Goal: Browse casually: Explore the website without a specific task or goal

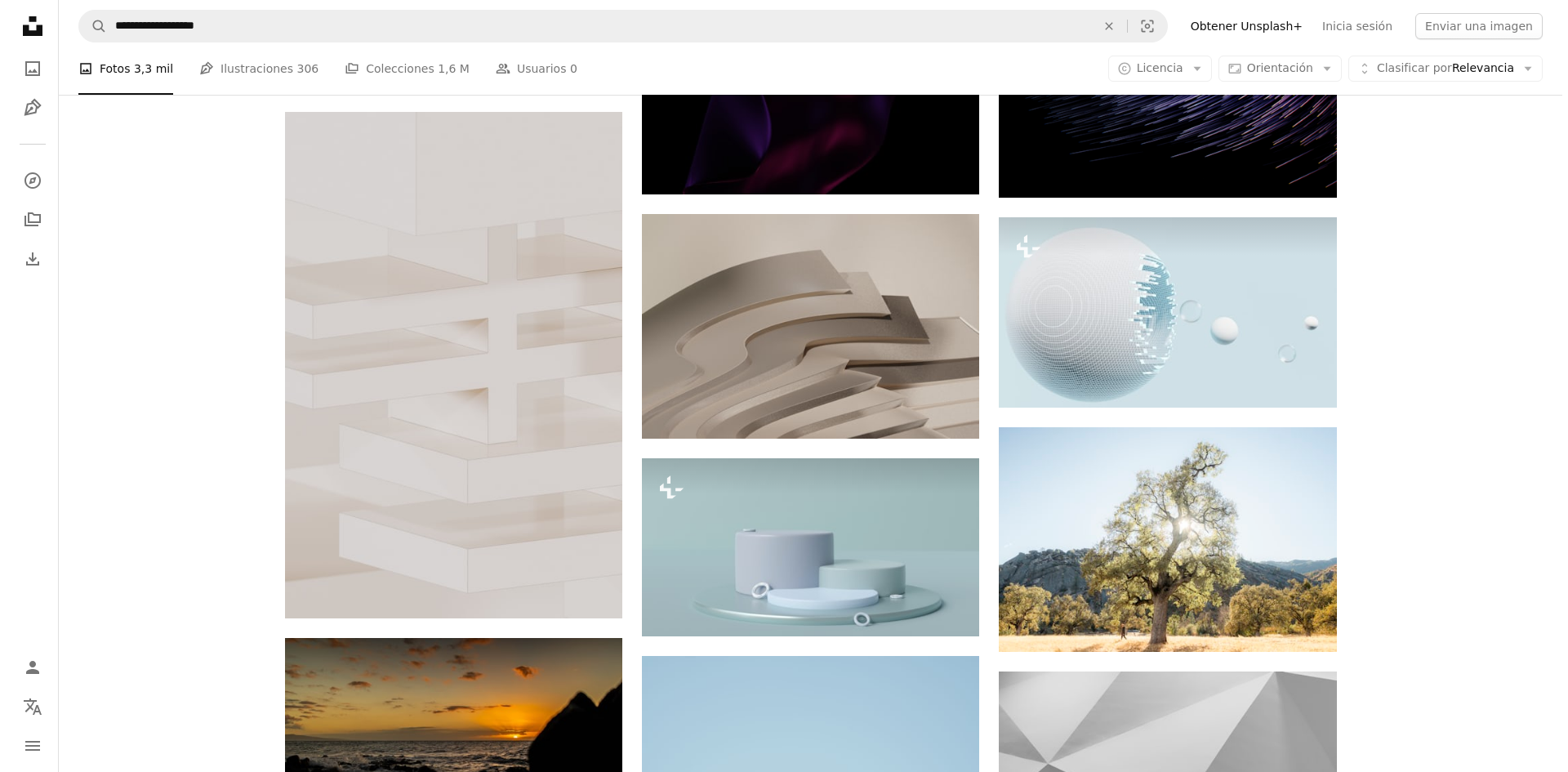
scroll to position [980, 0]
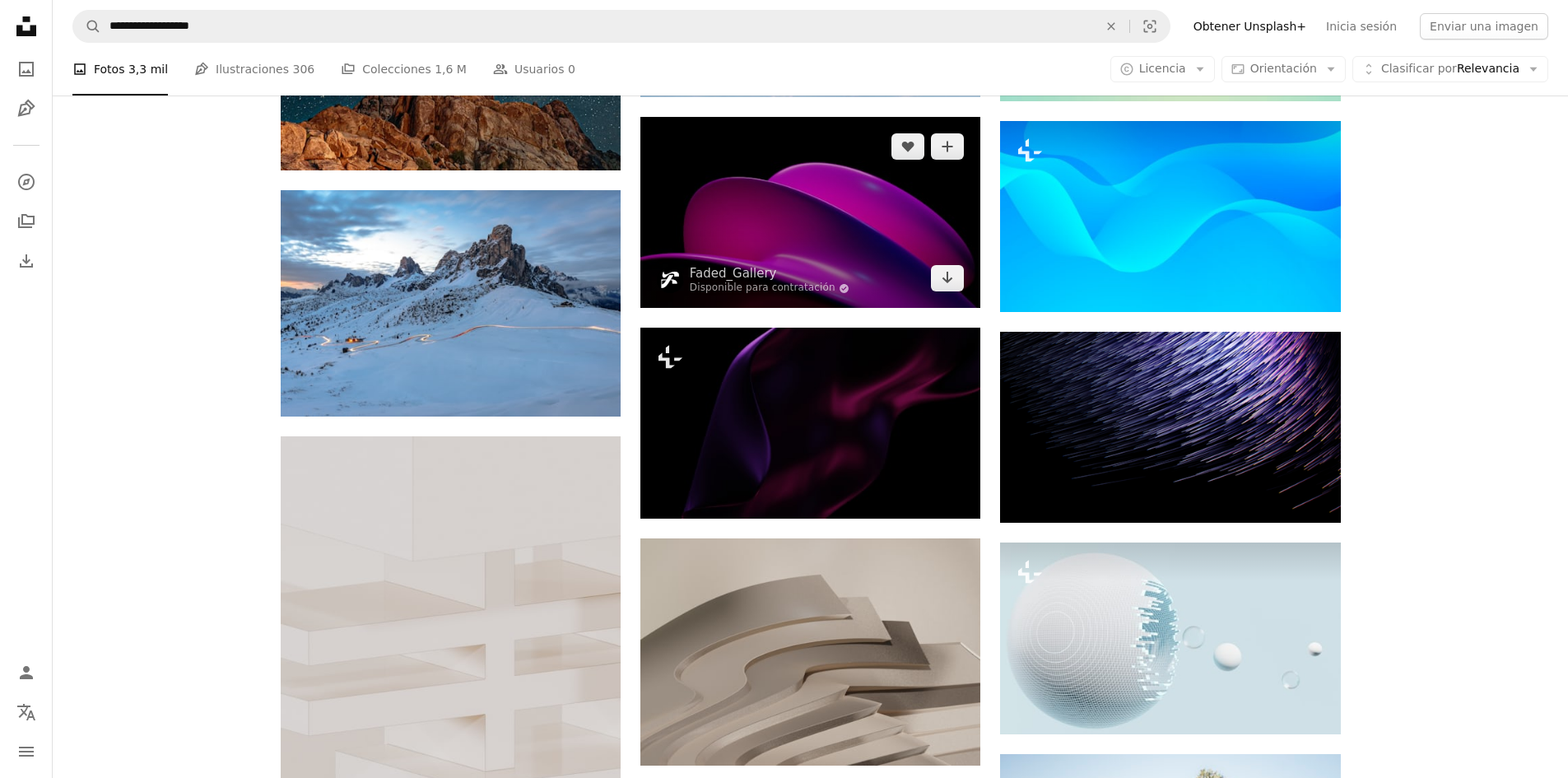
click at [832, 216] on img at bounding box center [810, 213] width 340 height 191
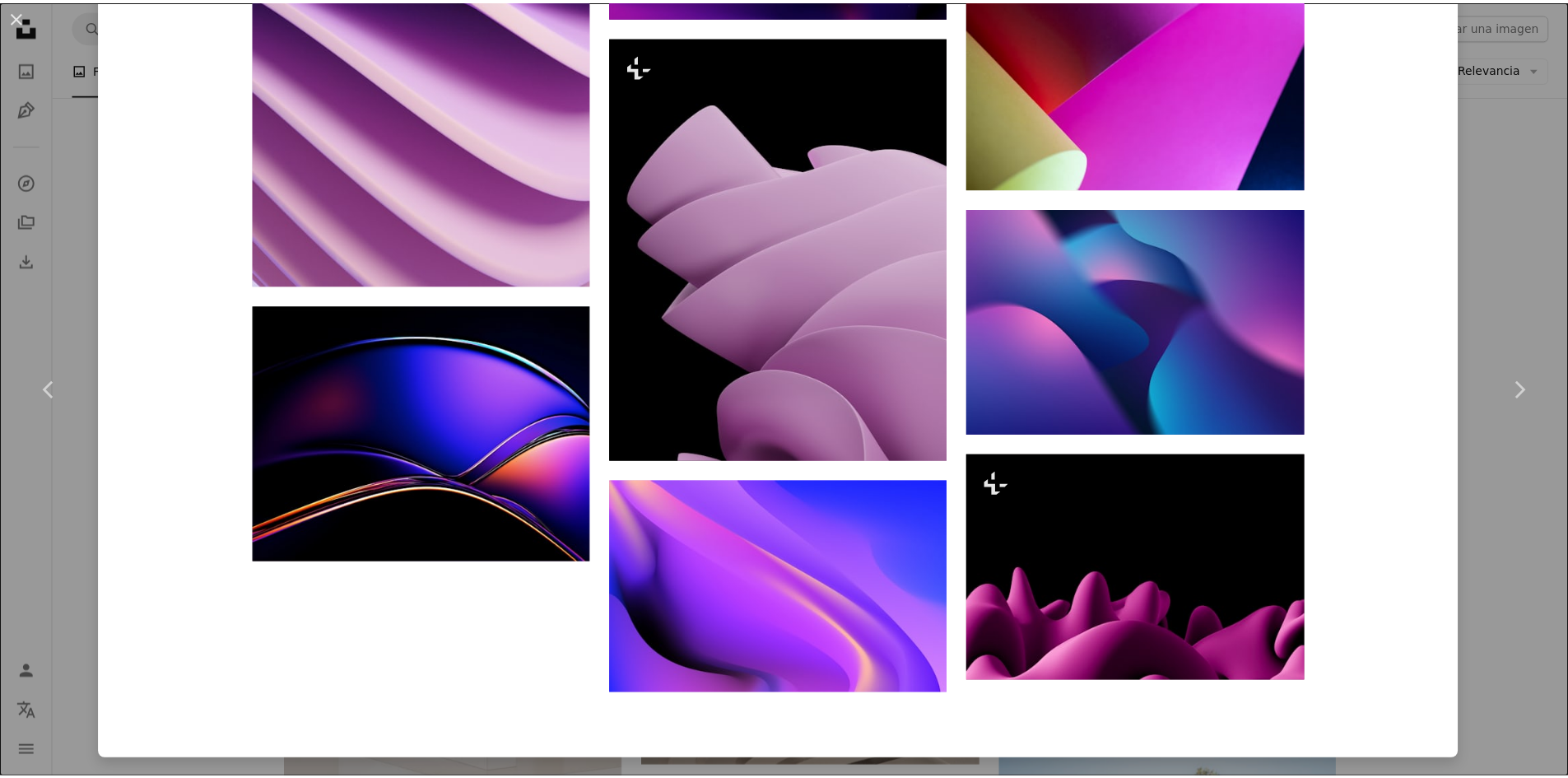
scroll to position [5874, 0]
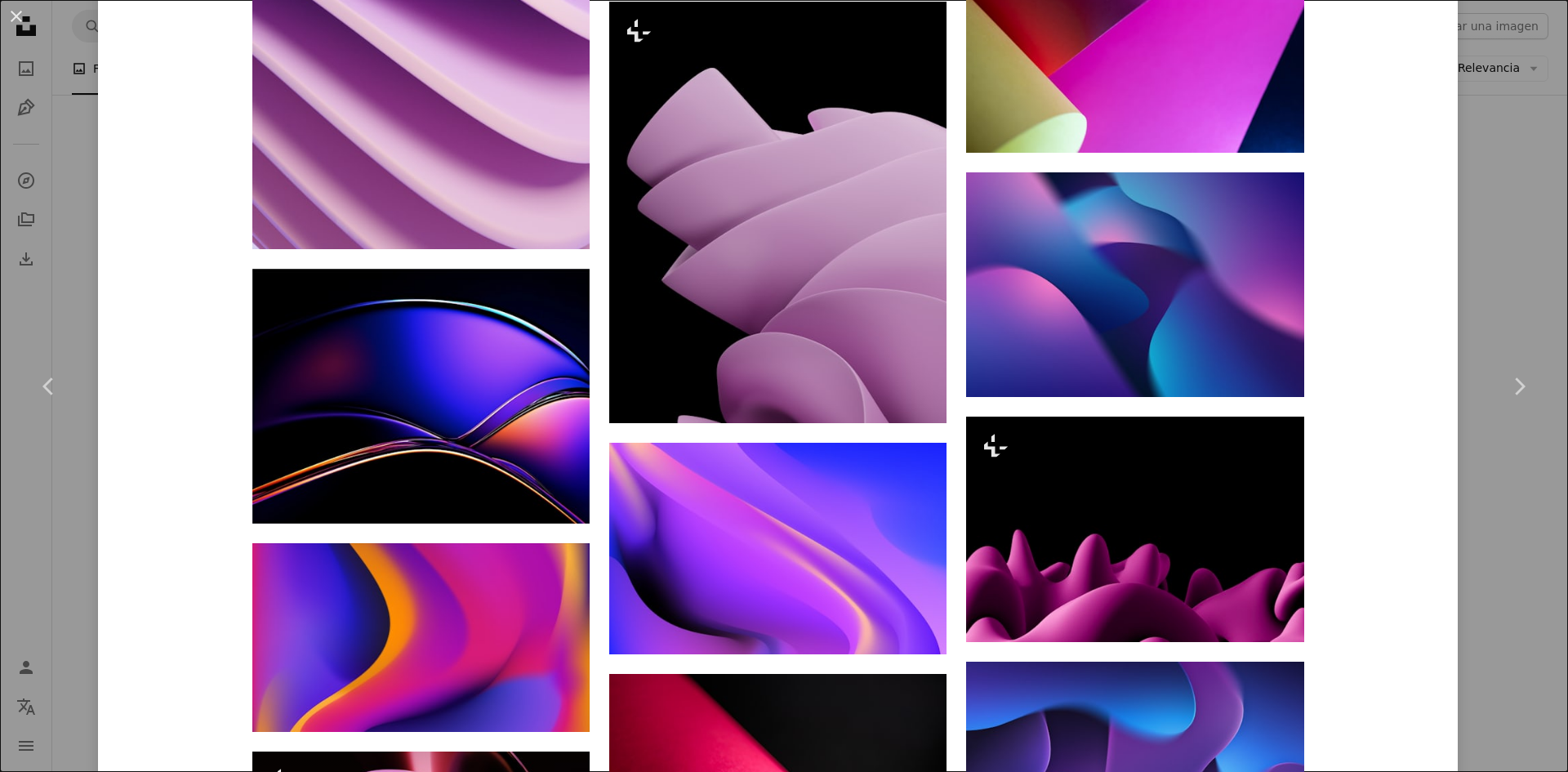
click at [90, 228] on div "An X shape Chevron left Chevron right Faded_Gallery Disponible para contratació…" at bounding box center [784, 386] width 1568 height 772
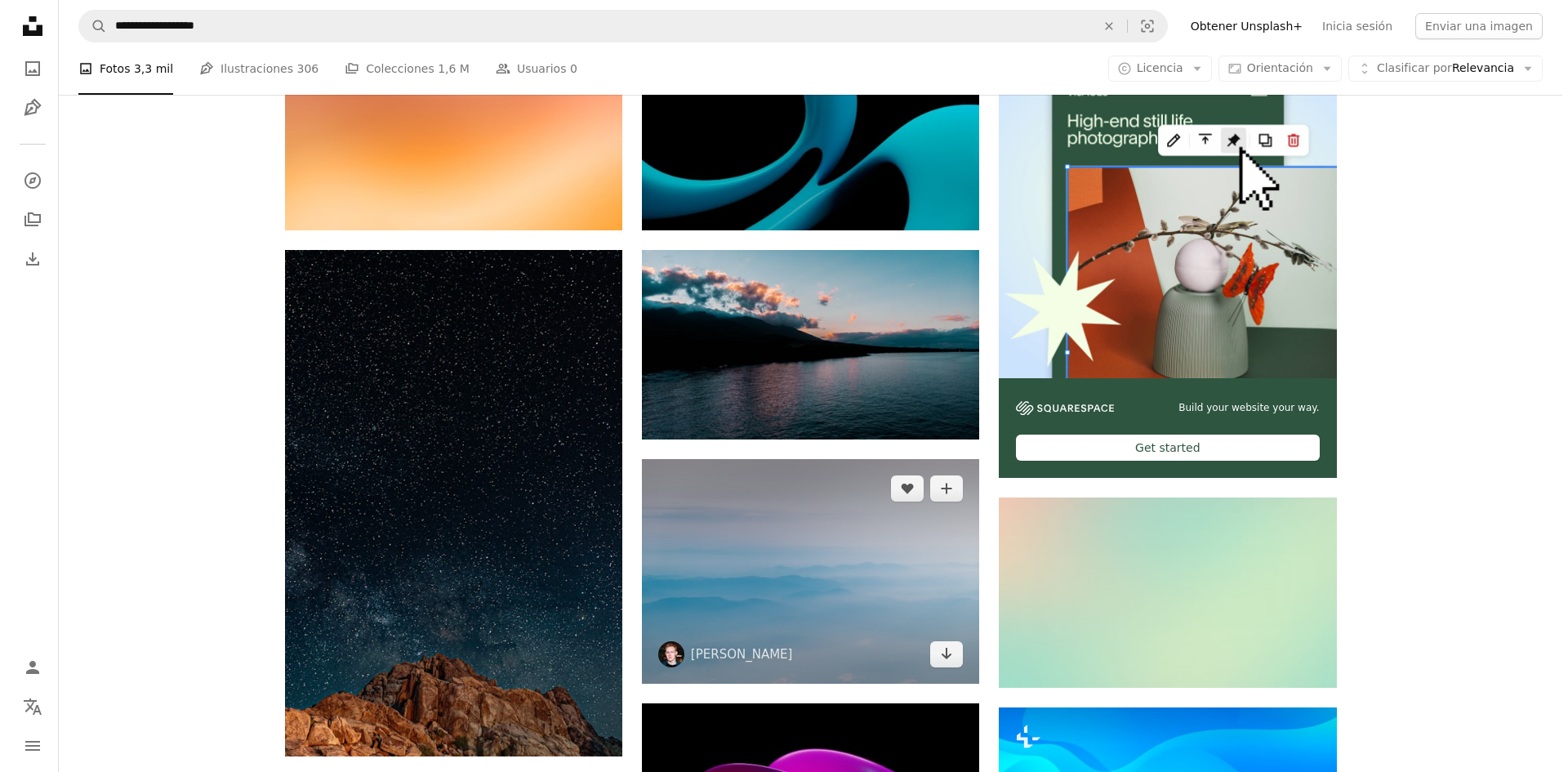
scroll to position [816, 0]
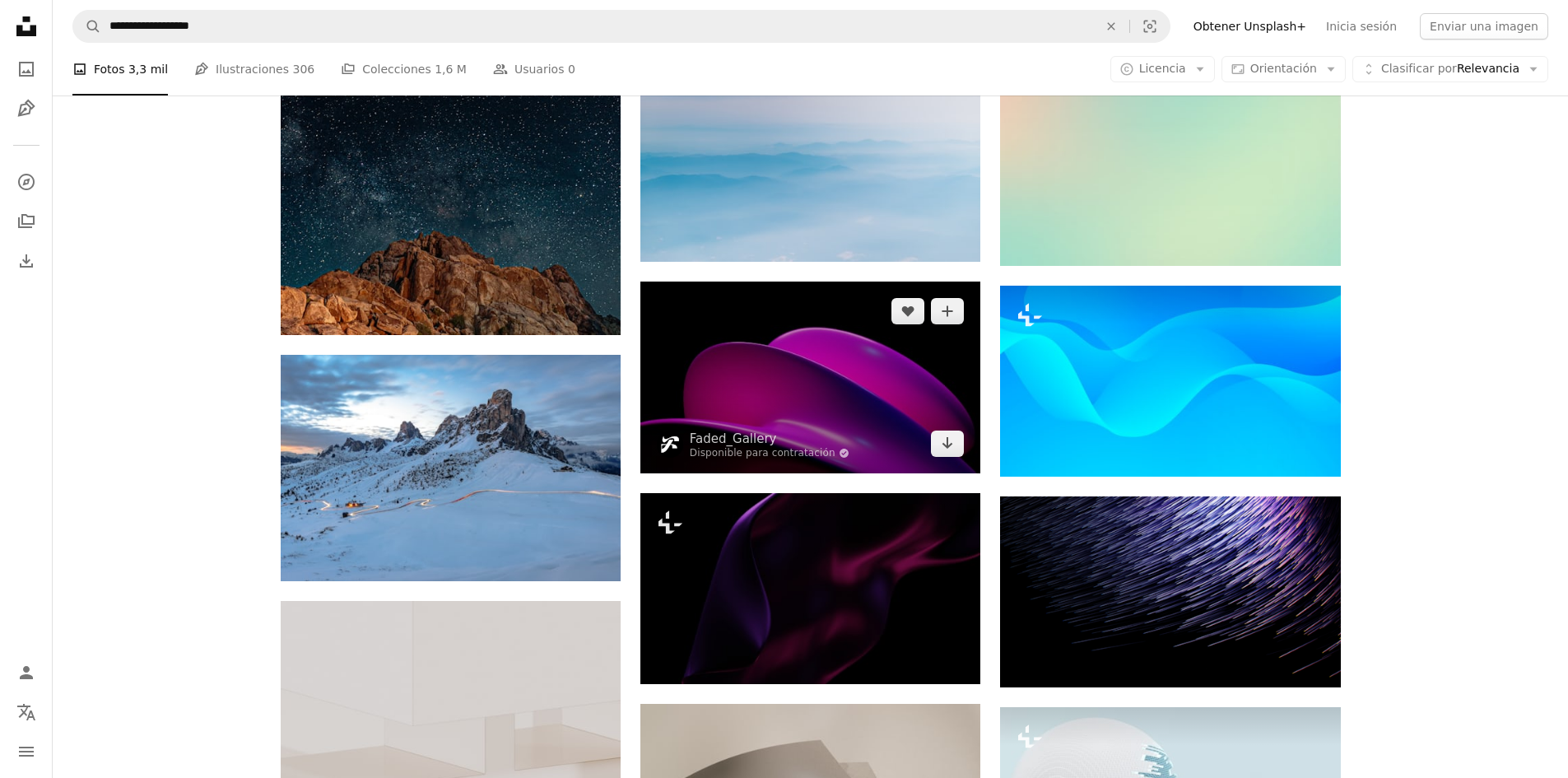
click at [841, 380] on img at bounding box center [810, 377] width 340 height 191
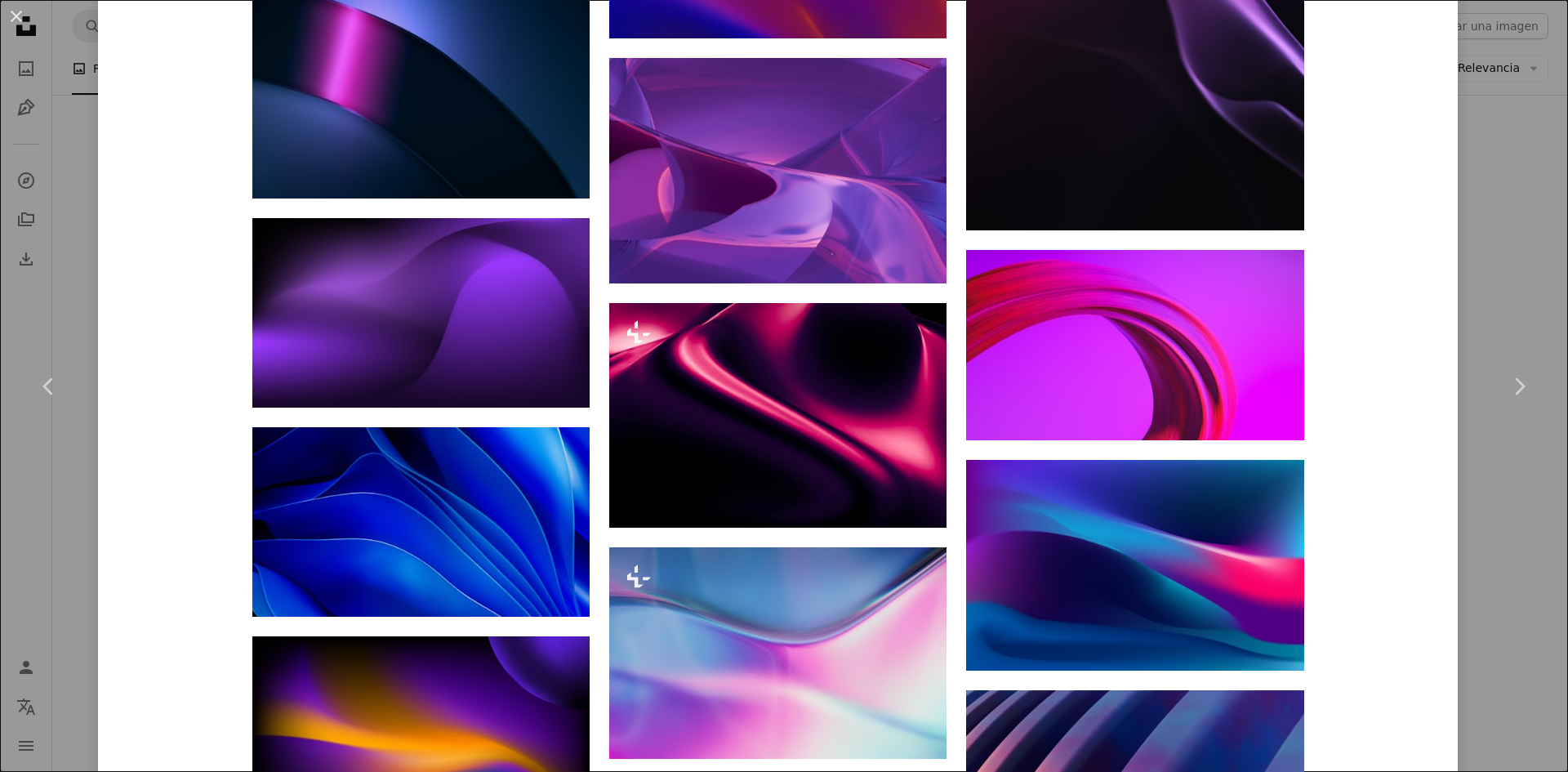
scroll to position [4655, 0]
